Goal: Transaction & Acquisition: Purchase product/service

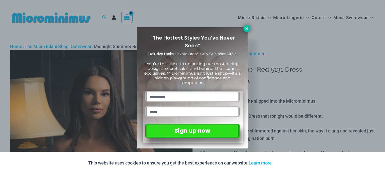
click at [246, 29] on icon at bounding box center [246, 28] width 3 height 3
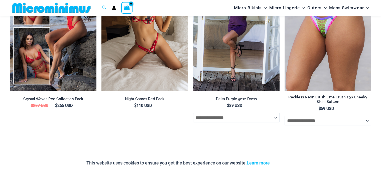
scroll to position [1366, 0]
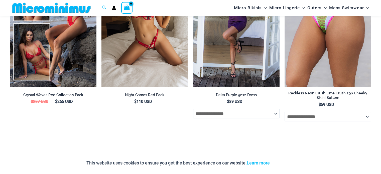
click at [77, 10] on img at bounding box center [51, 7] width 82 height 11
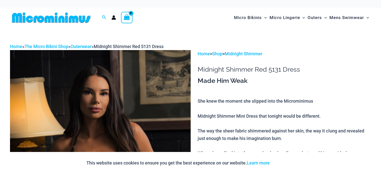
click at [113, 18] on icon "Account icon link" at bounding box center [114, 19] width 4 height 2
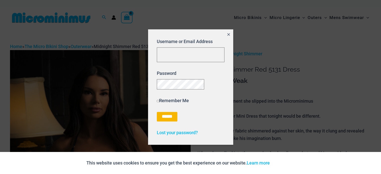
click at [229, 33] on icon "Close popup" at bounding box center [228, 34] width 3 height 3
